Goal: Use online tool/utility: Utilize a website feature to perform a specific function

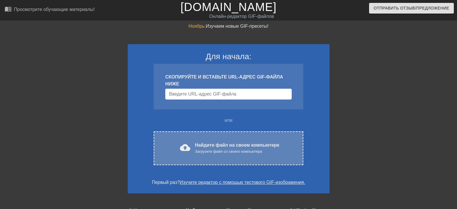
click at [217, 138] on div "cloud_upload Найдите файл на своем компьютере Загрузите файл со своего компьюте…" at bounding box center [228, 148] width 149 height 34
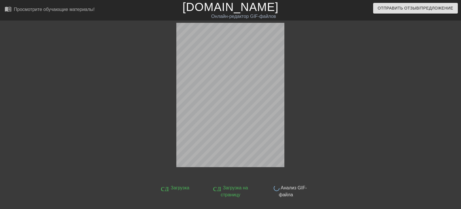
click at [215, 10] on font "[DOMAIN_NAME]" at bounding box center [231, 7] width 96 height 13
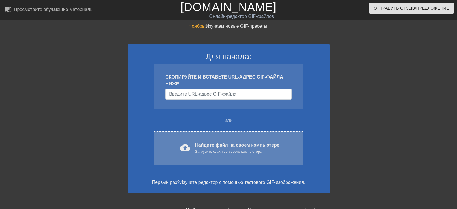
click at [189, 147] on font "cloud_upload" at bounding box center [185, 147] width 10 height 10
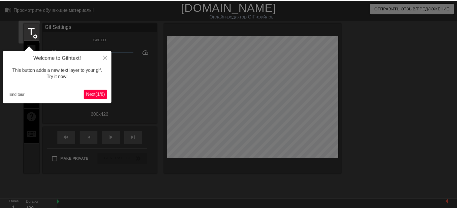
scroll to position [14, 0]
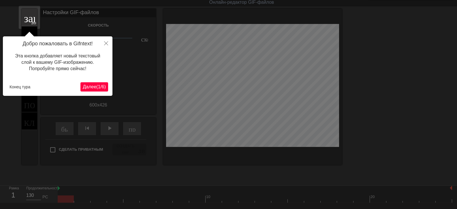
click at [96, 85] on font "(" at bounding box center [96, 86] width 1 height 5
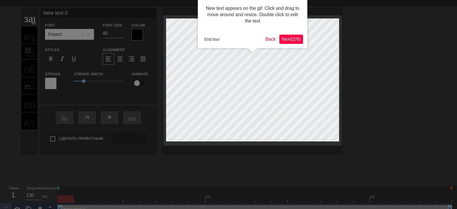
scroll to position [0, 0]
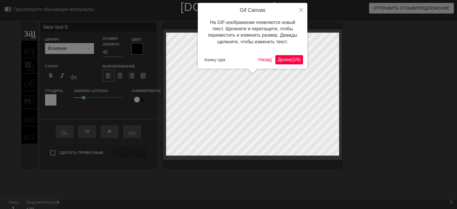
click at [283, 58] on font "Далее" at bounding box center [285, 59] width 14 height 5
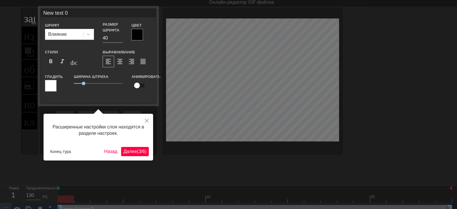
click at [128, 150] on font "Далее" at bounding box center [130, 151] width 14 height 5
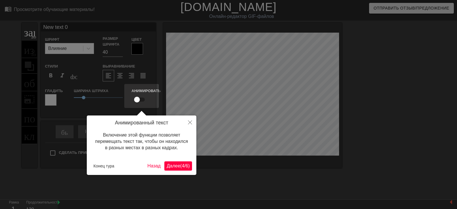
click at [167, 166] on font "Далее" at bounding box center [174, 165] width 14 height 5
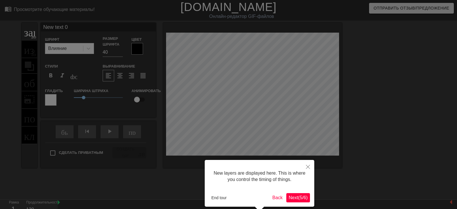
scroll to position [26, 0]
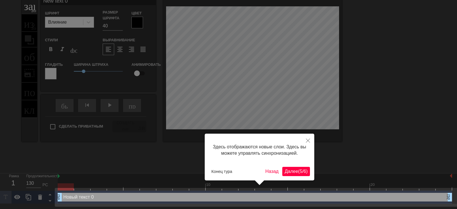
click at [289, 171] on font "Далее" at bounding box center [292, 171] width 14 height 5
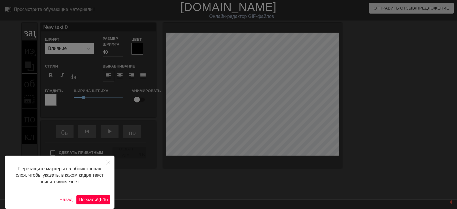
scroll to position [24, 0]
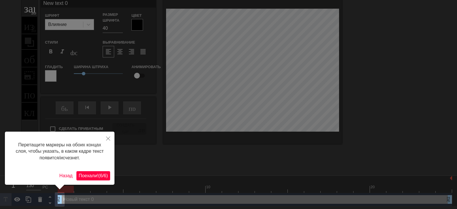
click at [100, 176] on font "6" at bounding box center [101, 175] width 3 height 5
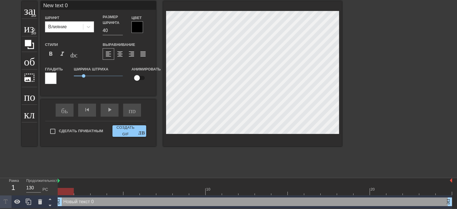
scroll to position [1, 2]
click at [74, 5] on input "New text 0" at bounding box center [98, 5] width 115 height 9
type input "N"
type input "New text 0."
type textarea "New text 0."
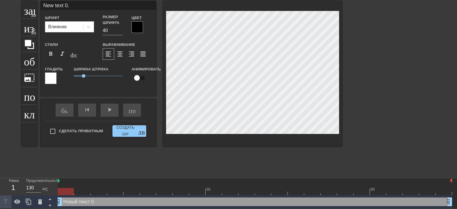
scroll to position [1, 1]
click at [60, 5] on input "New text 0." at bounding box center [98, 5] width 115 height 9
click at [390, 54] on div "заголовок добавить_круг изображение добавить_круг обрезать photo_size_select_la…" at bounding box center [228, 87] width 457 height 173
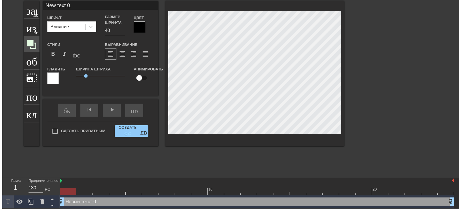
scroll to position [0, 0]
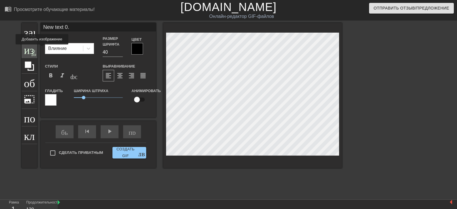
click at [31, 48] on font "изображение" at bounding box center [54, 48] width 60 height 11
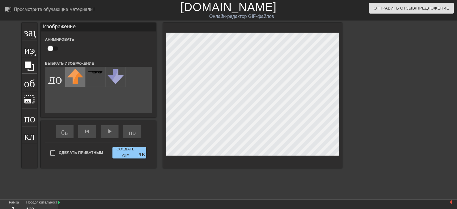
click at [74, 76] on img at bounding box center [75, 76] width 16 height 15
click at [55, 79] on input "file" at bounding box center [55, 77] width 20 height 20
type input "C:\fakepath\f57a26149539ff8ffc28f16c65f53fa7bcb57a61_result.jpeg"
click at [78, 76] on img at bounding box center [75, 75] width 16 height 12
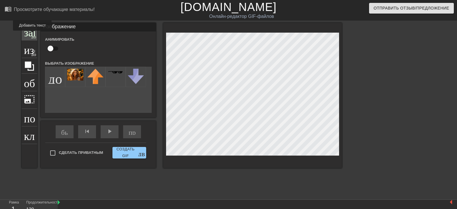
click at [32, 35] on font "добавить_круг" at bounding box center [47, 35] width 33 height 5
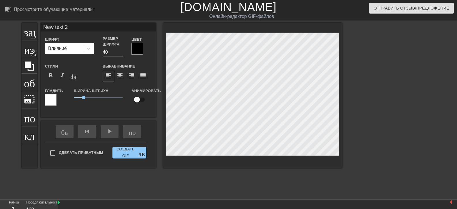
click at [72, 26] on input "New text 2" at bounding box center [98, 27] width 115 height 9
type input "N"
type input "Что имеемне храним..."
click at [138, 46] on div at bounding box center [138, 49] width 12 height 12
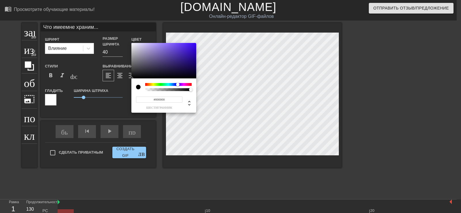
click at [178, 84] on div at bounding box center [168, 84] width 46 height 3
type input "#4118D9"
click at [189, 48] on div at bounding box center [164, 61] width 65 height 36
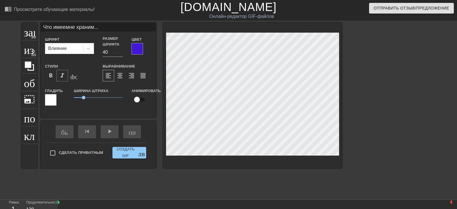
click at [63, 74] on font "format_italic" at bounding box center [62, 75] width 7 height 7
click at [120, 54] on input "39" at bounding box center [113, 52] width 20 height 9
click at [120, 54] on input "38" at bounding box center [113, 52] width 20 height 9
click at [120, 54] on input "37" at bounding box center [113, 52] width 20 height 9
click at [120, 54] on input "36" at bounding box center [113, 52] width 20 height 9
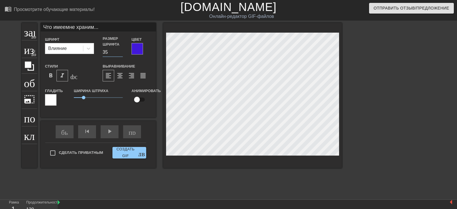
click at [120, 54] on input "35" at bounding box center [113, 52] width 20 height 9
click at [120, 54] on input "34" at bounding box center [113, 52] width 20 height 9
click at [120, 54] on input "33" at bounding box center [113, 52] width 20 height 9
click at [120, 54] on input "32" at bounding box center [113, 52] width 20 height 9
type input "31"
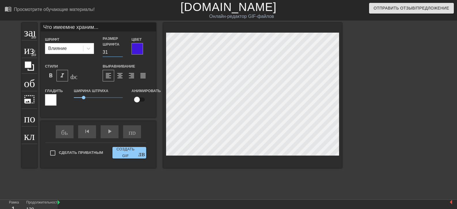
click at [120, 54] on input "31" at bounding box center [113, 52] width 20 height 9
click at [69, 27] on input "Что имеемне храним..." at bounding box center [98, 27] width 115 height 9
type input "Что имеем не храним..."
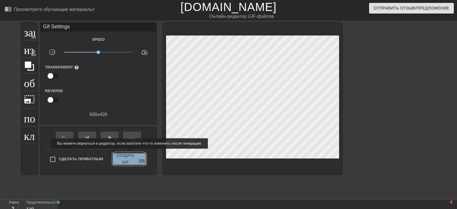
click at [129, 153] on div "быстрая_перемотка skip_previous play_arrow пропустить_следующий Сделать приватн…" at bounding box center [98, 150] width 115 height 47
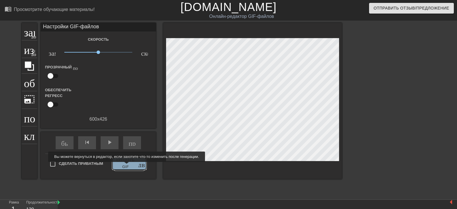
click at [126, 166] on font "Создать GIF" at bounding box center [126, 163] width 18 height 11
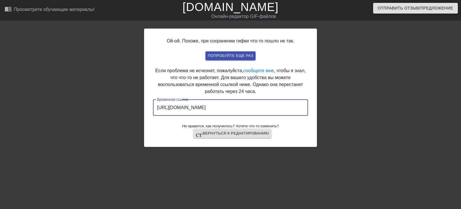
drag, startPoint x: 279, startPoint y: 108, endPoint x: 151, endPoint y: 109, distance: 128.3
click at [150, 109] on div "Ой-ой. Похоже, при сохранении гифки что-то пошло не так. Попробуйте еще раз Есл…" at bounding box center [230, 88] width 173 height 118
